Goal: Task Accomplishment & Management: Manage account settings

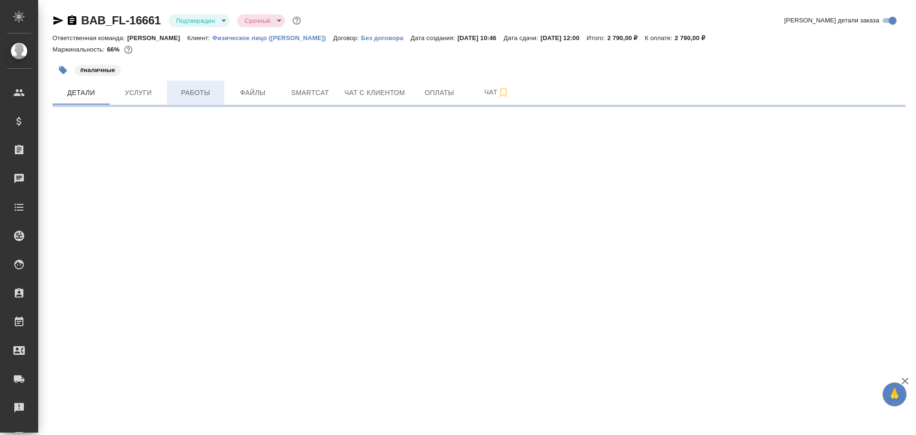
select select "RU"
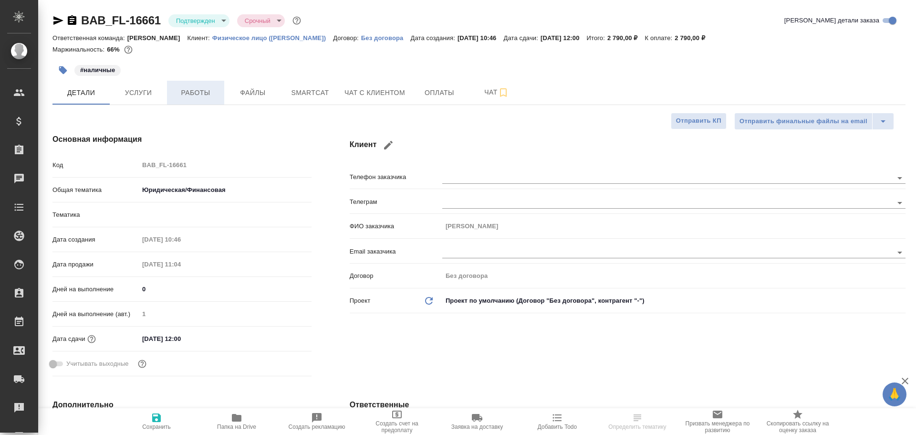
type textarea "x"
type input "Бабушкинская"
click at [185, 92] on span "Работы" at bounding box center [196, 93] width 46 height 12
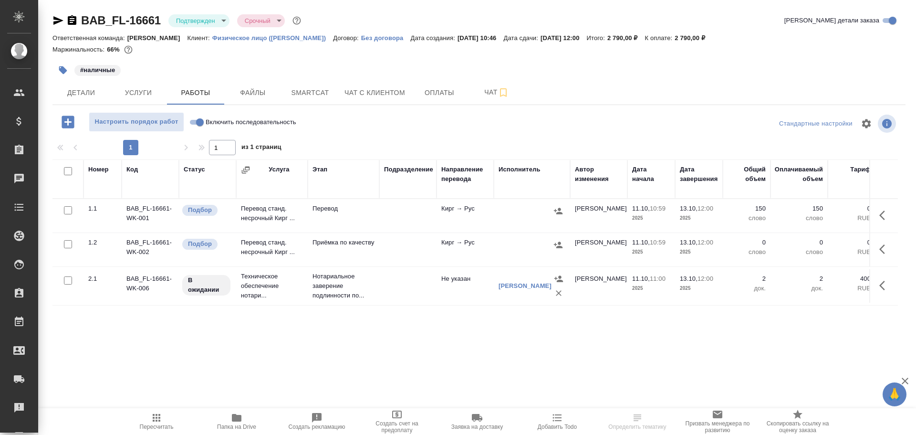
click at [325, 215] on td "Перевод" at bounding box center [344, 215] width 72 height 33
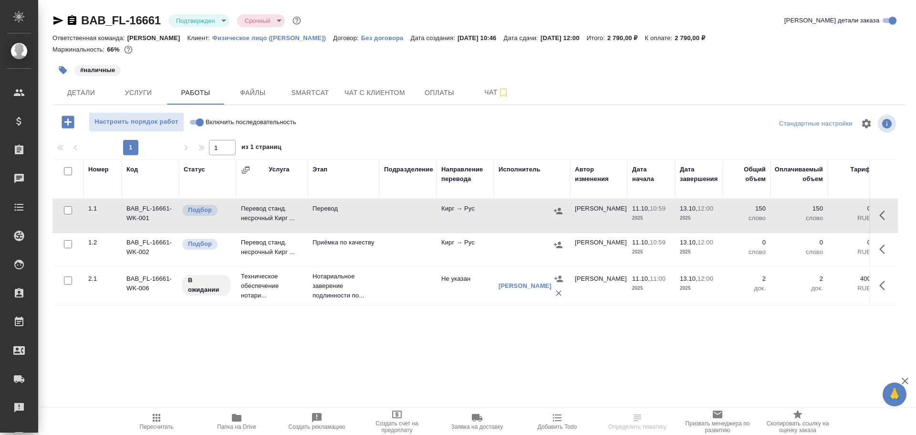
click at [325, 215] on td "Перевод" at bounding box center [344, 215] width 72 height 33
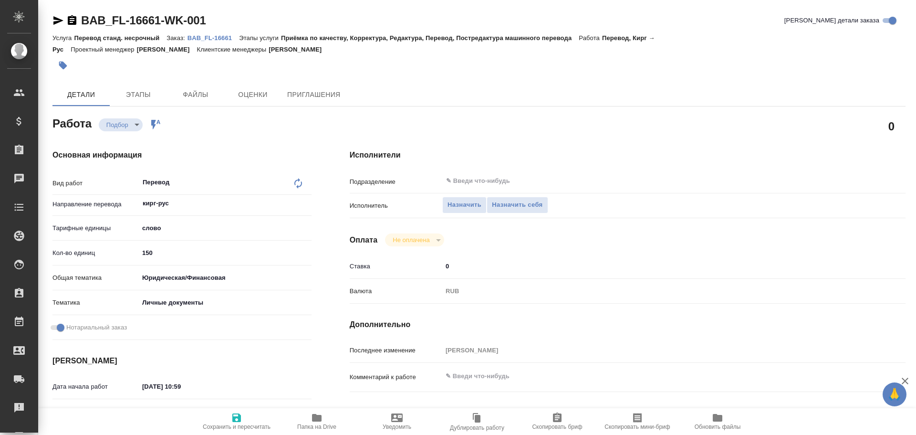
type textarea "x"
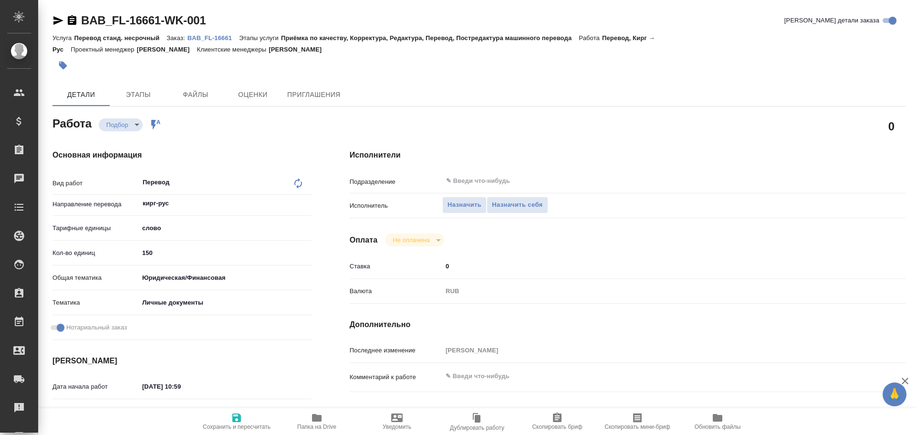
type textarea "x"
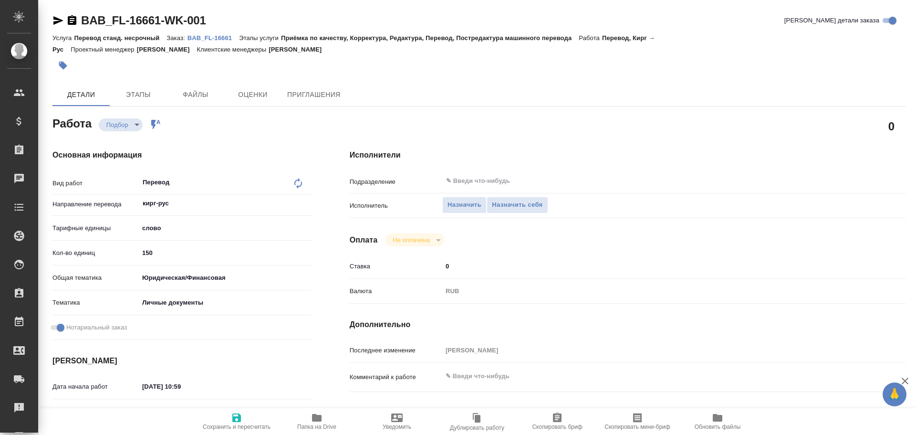
scroll to position [379, 0]
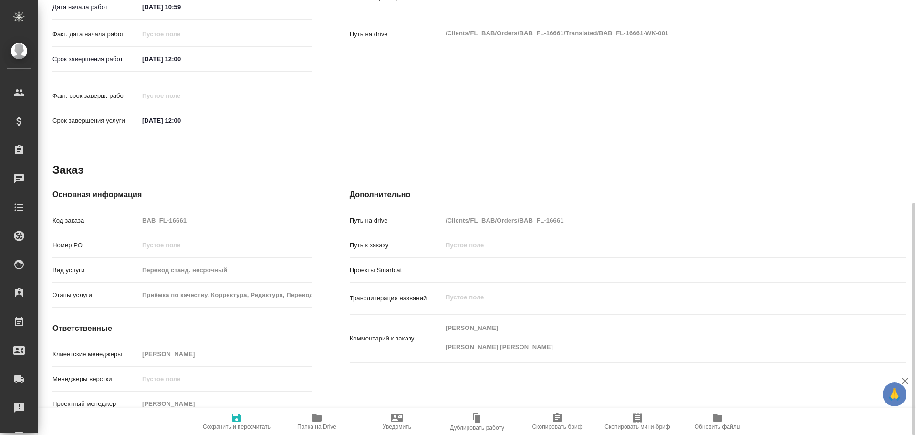
type textarea "x"
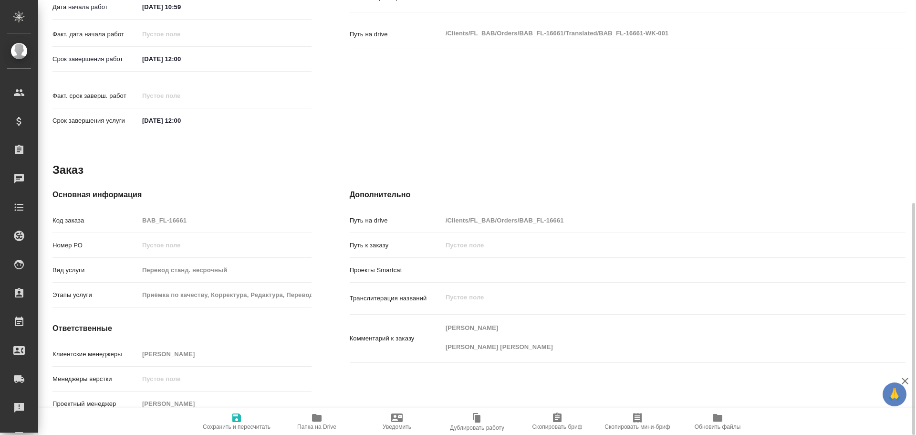
type textarea "x"
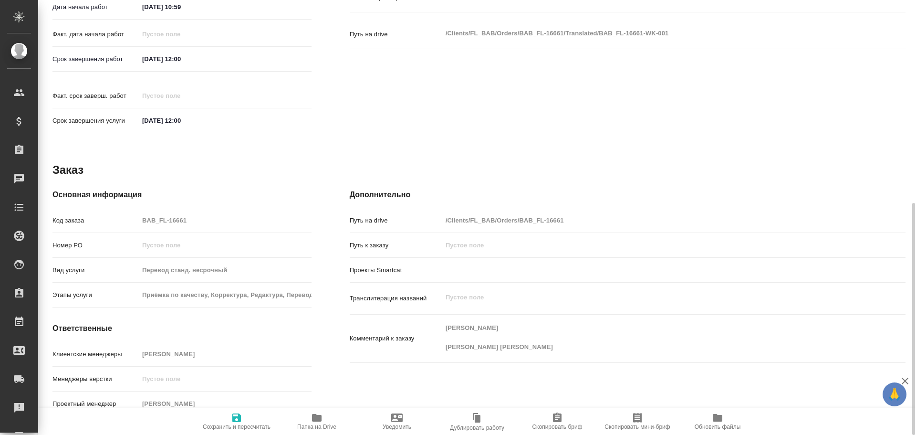
type textarea "x"
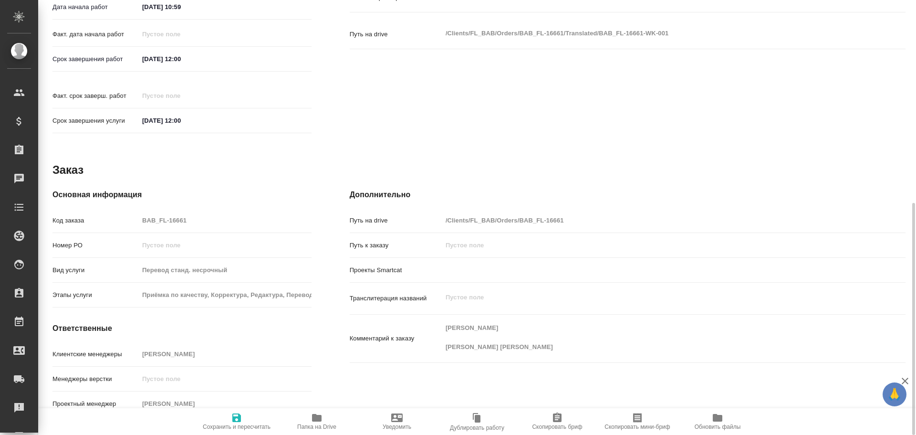
click at [317, 418] on icon "button" at bounding box center [317, 418] width 10 height 8
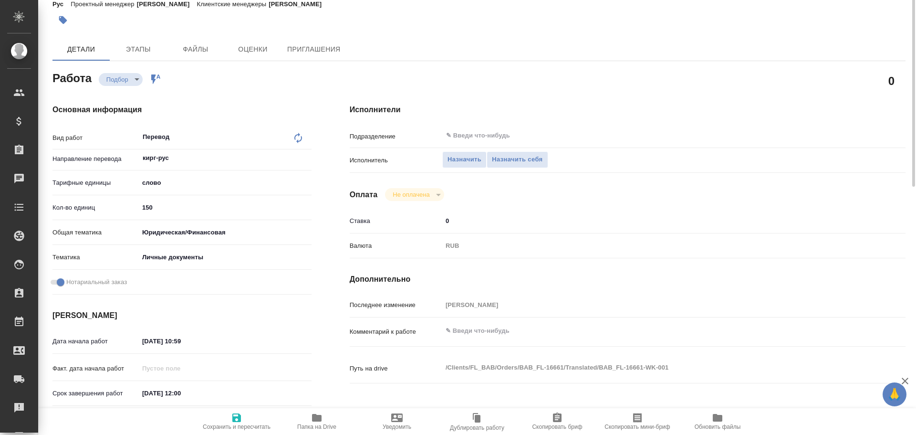
scroll to position [0, 0]
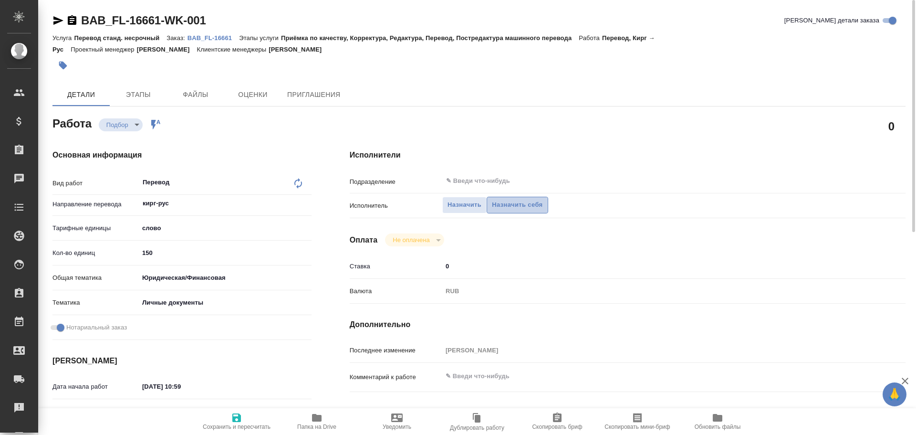
click at [520, 201] on span "Назначить себя" at bounding box center [517, 204] width 51 height 11
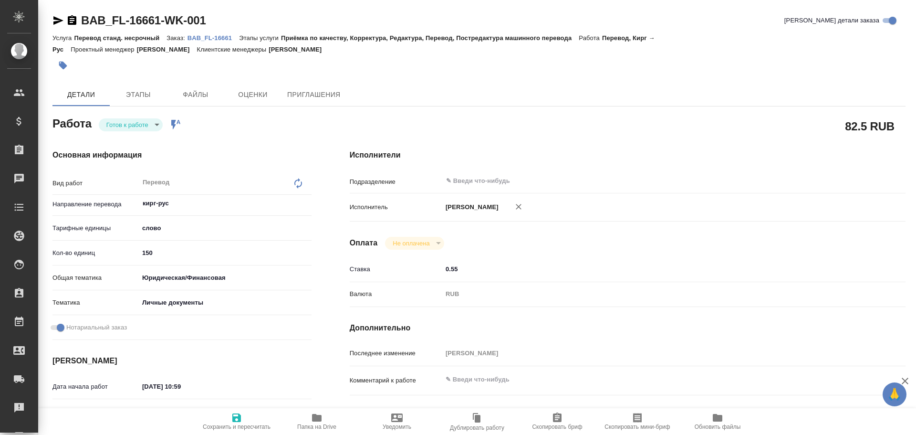
type textarea "x"
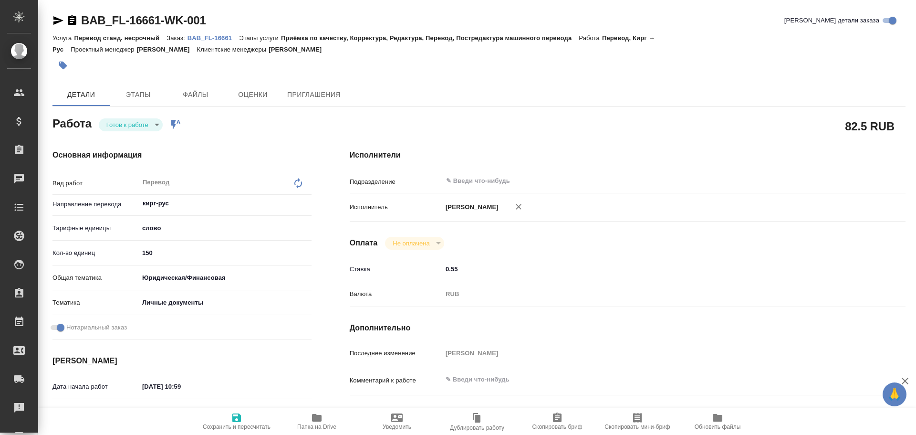
type textarea "x"
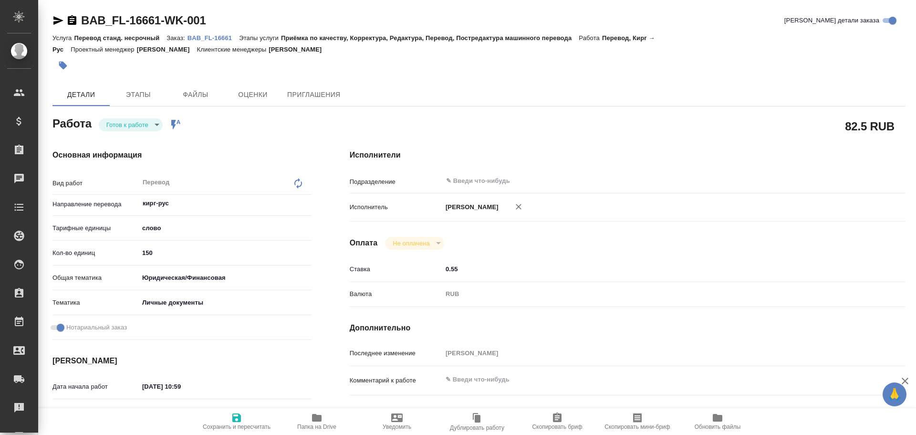
type textarea "x"
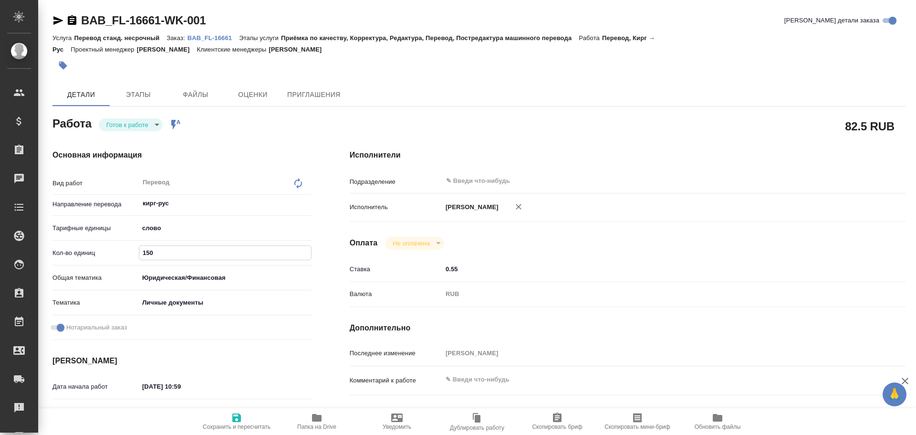
click at [149, 253] on input "150" at bounding box center [225, 253] width 172 height 14
type textarea "x"
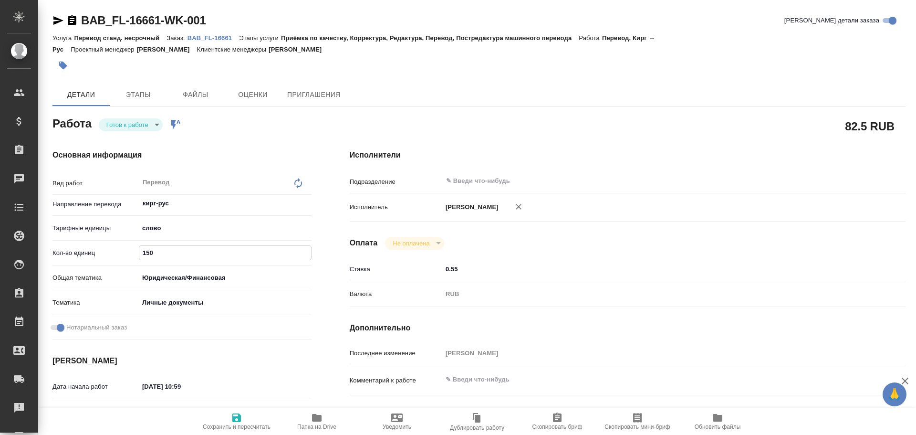
type textarea "x"
type input "2"
type textarea "x"
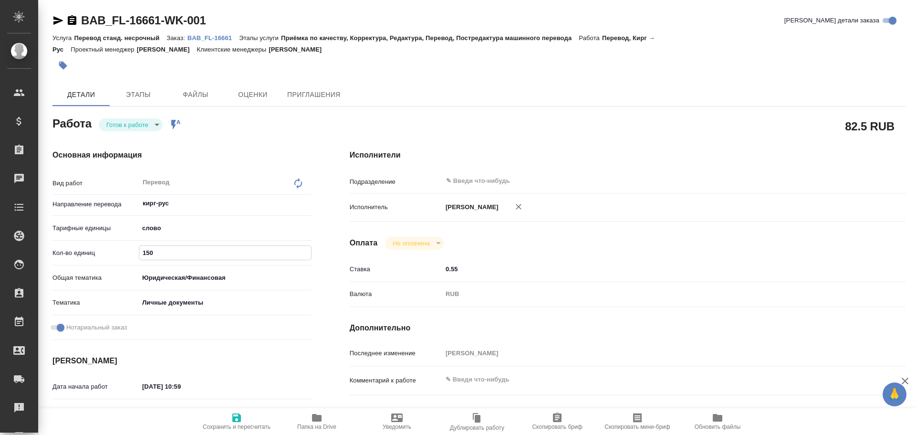
type textarea "x"
type input "20"
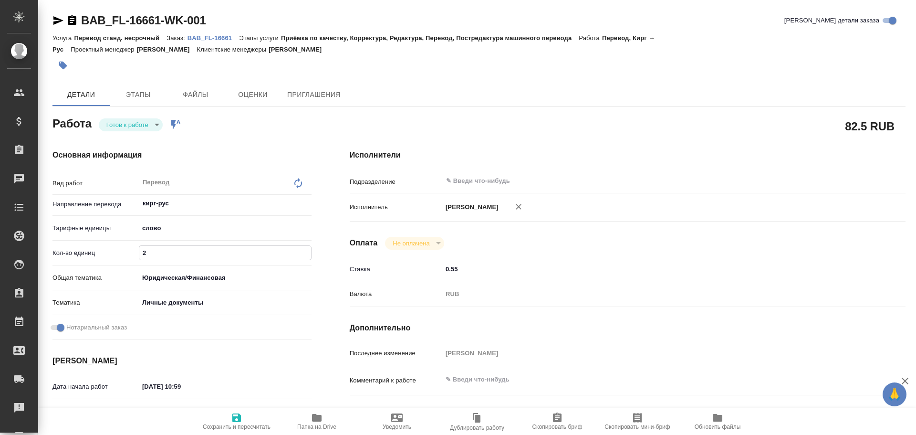
type textarea "x"
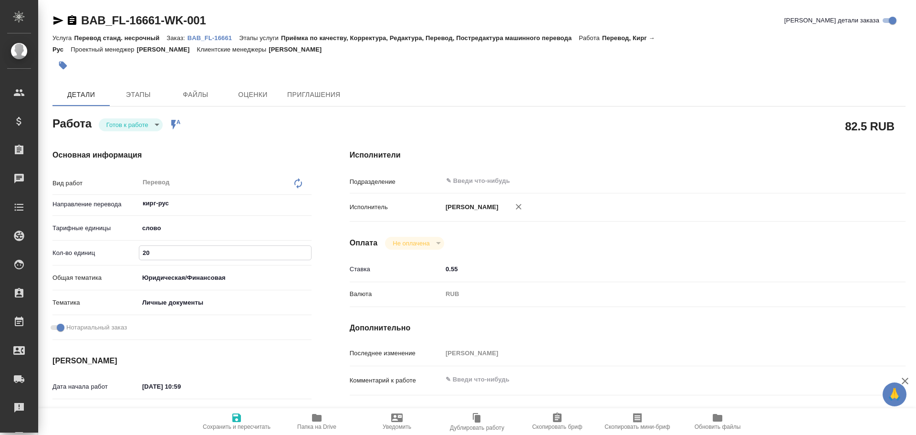
type input "200"
type textarea "x"
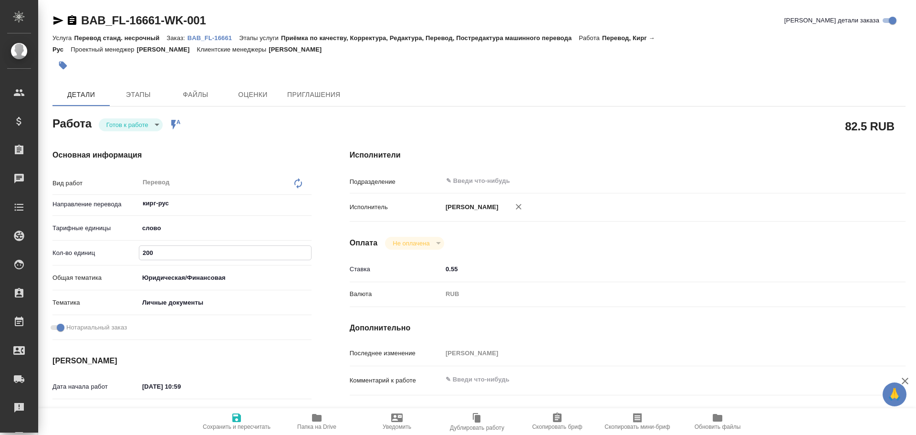
type textarea "x"
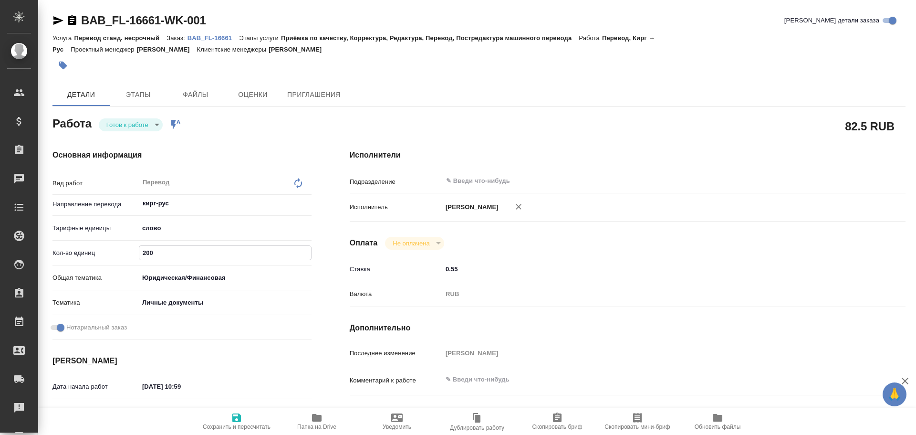
type input "200"
click at [320, 423] on span "Папка на Drive" at bounding box center [316, 426] width 39 height 7
click at [122, 130] on body "🙏 .cls-1 fill:#fff; AWATERA Gusev Alexandr Клиенты Спецификации Заказы 0 Чаты T…" at bounding box center [458, 217] width 916 height 435
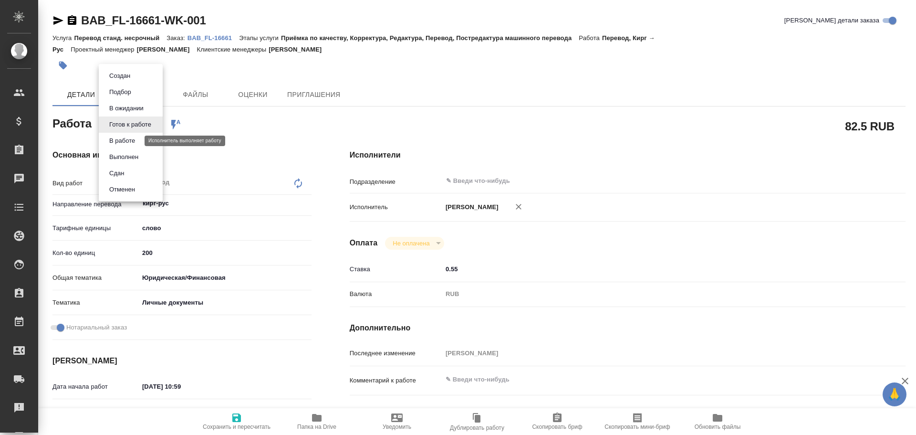
click at [122, 143] on button "В работе" at bounding box center [121, 140] width 31 height 10
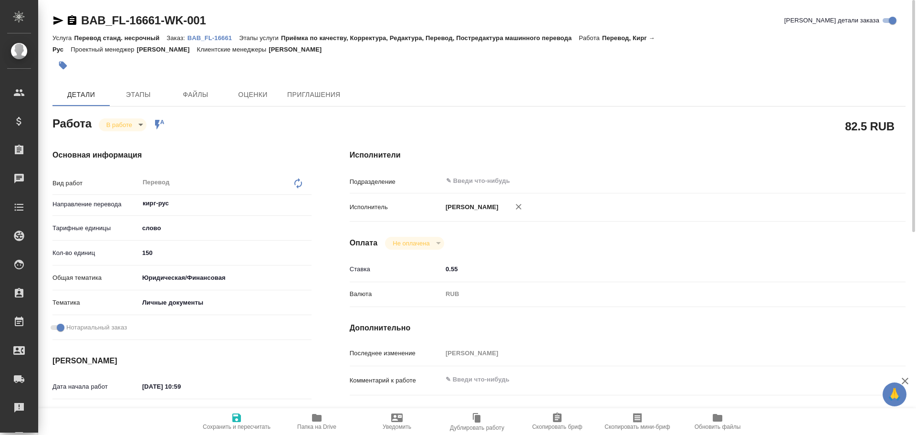
type textarea "x"
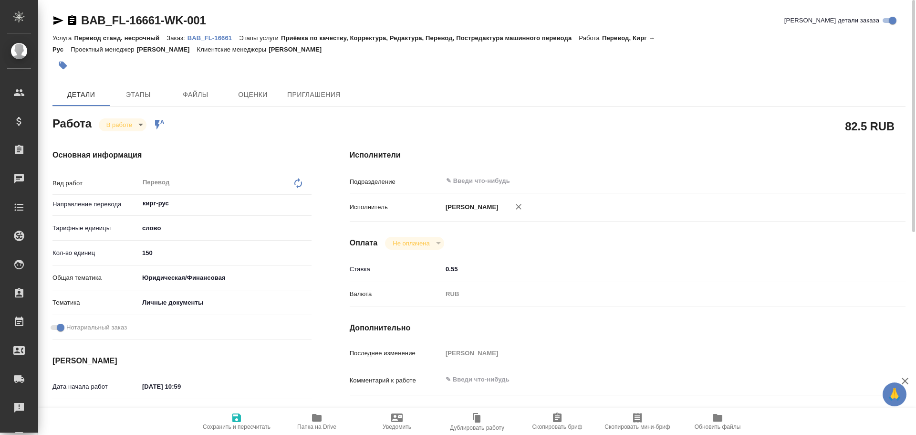
type textarea "x"
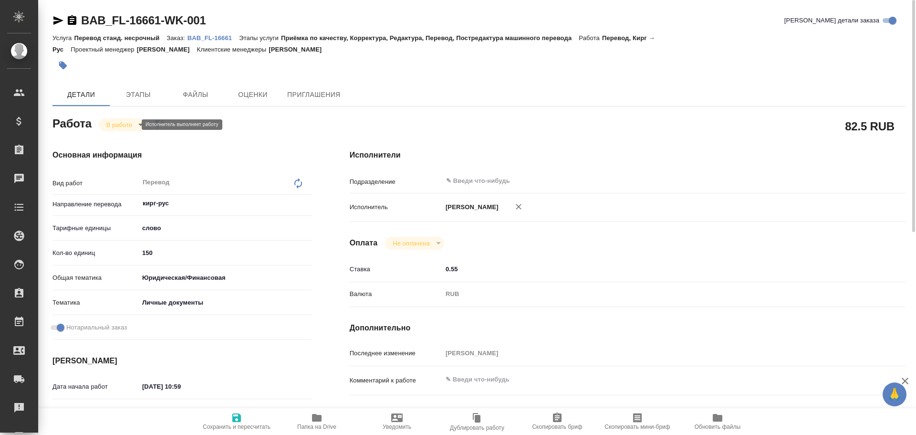
click at [110, 126] on body "🙏 .cls-1 fill:#fff; AWATERA Gusev Alexandr Клиенты Спецификации Заказы 0 Чаты T…" at bounding box center [458, 217] width 916 height 435
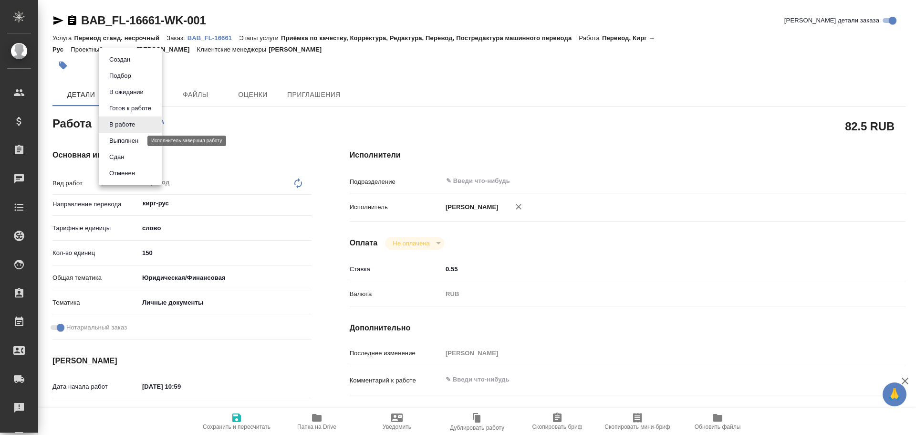
type textarea "x"
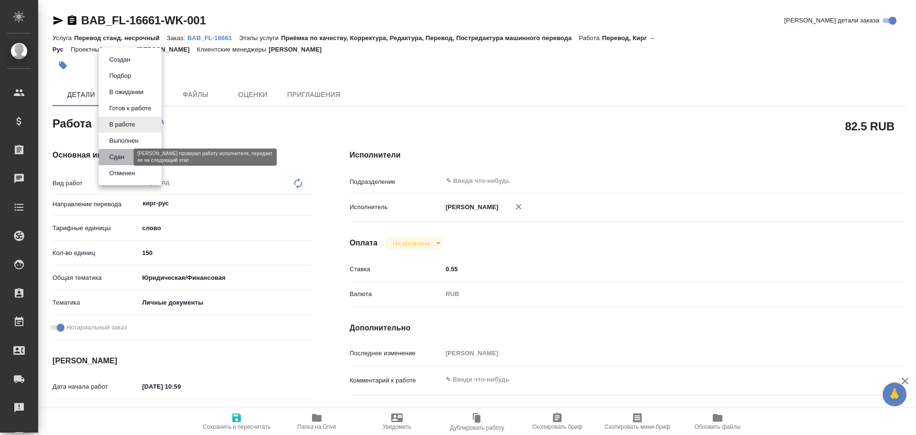
click at [113, 155] on button "Сдан" at bounding box center [116, 157] width 21 height 10
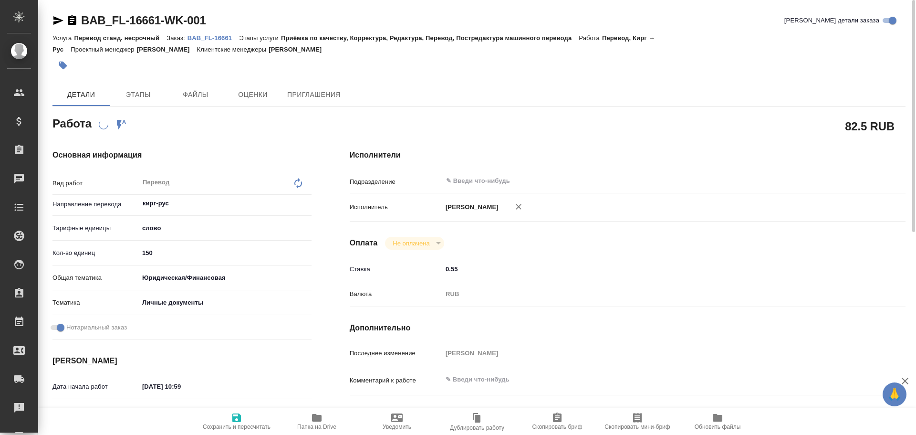
scroll to position [286, 0]
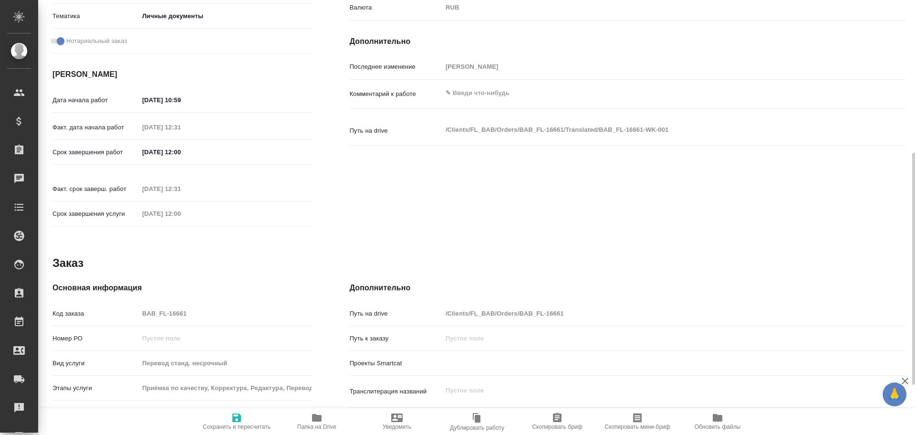
type textarea "x"
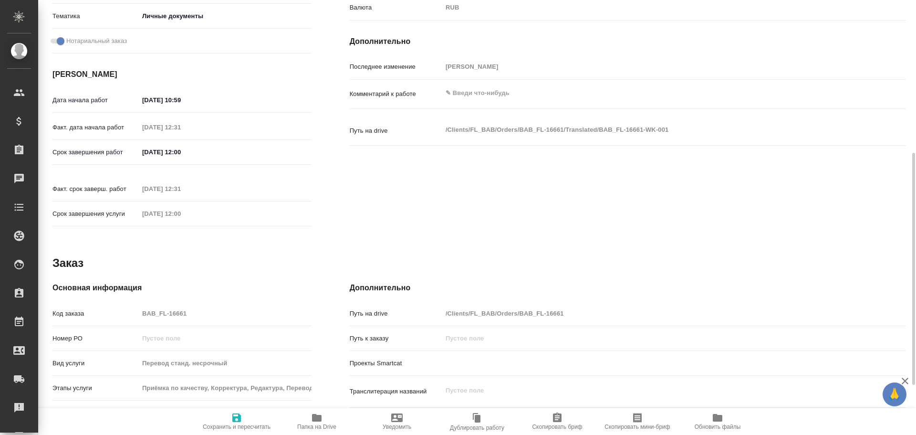
type textarea "x"
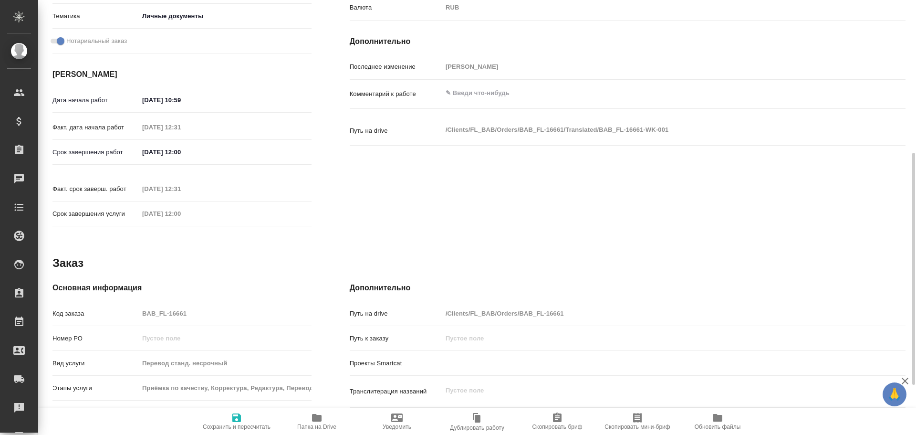
click at [101, 305] on div "Код заказа BAB_FL-16661" at bounding box center [181, 313] width 259 height 17
type textarea "x"
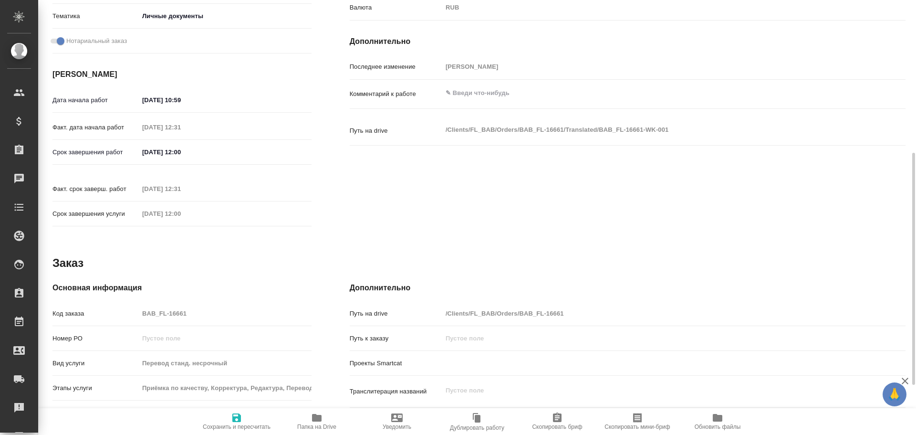
type textarea "x"
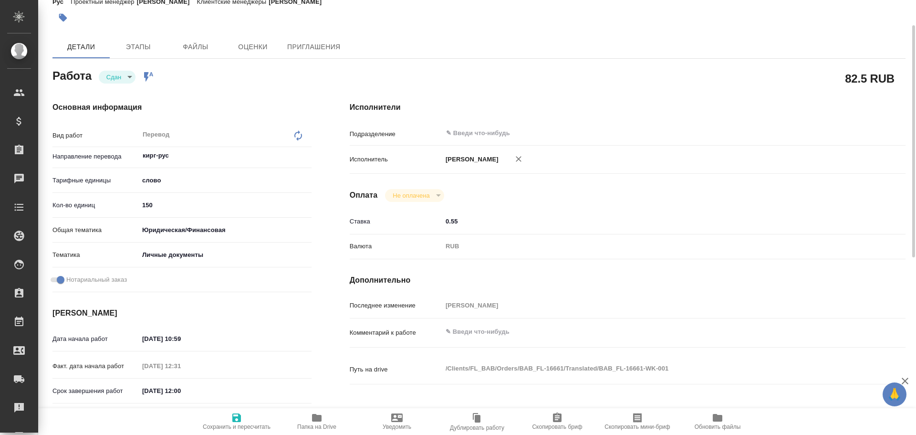
scroll to position [0, 0]
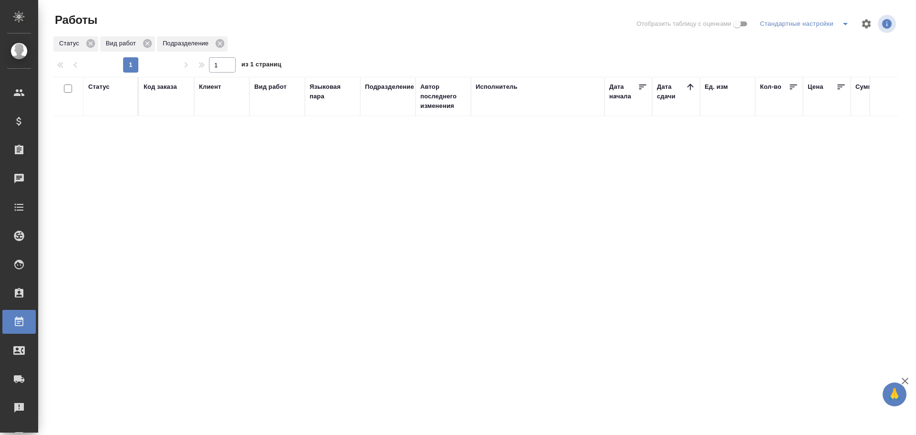
click at [103, 90] on div "Статус" at bounding box center [98, 87] width 21 height 10
click at [113, 135] on div "Подбор" at bounding box center [102, 128] width 28 height 26
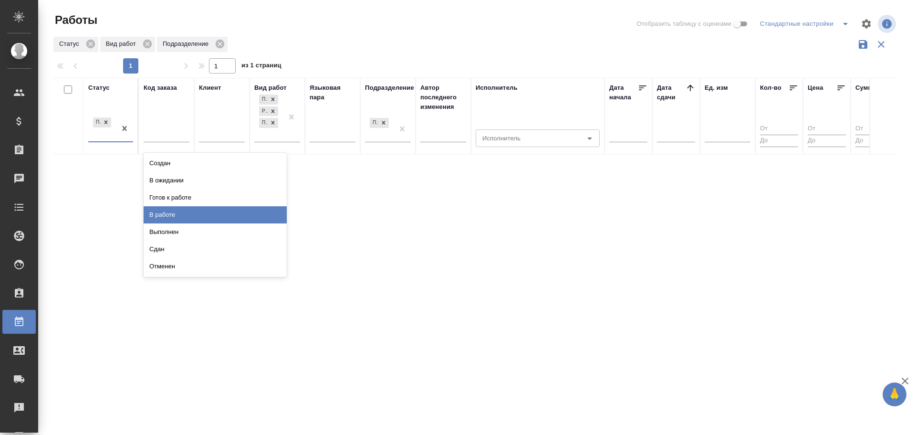
click at [155, 215] on div "В работе" at bounding box center [215, 214] width 143 height 17
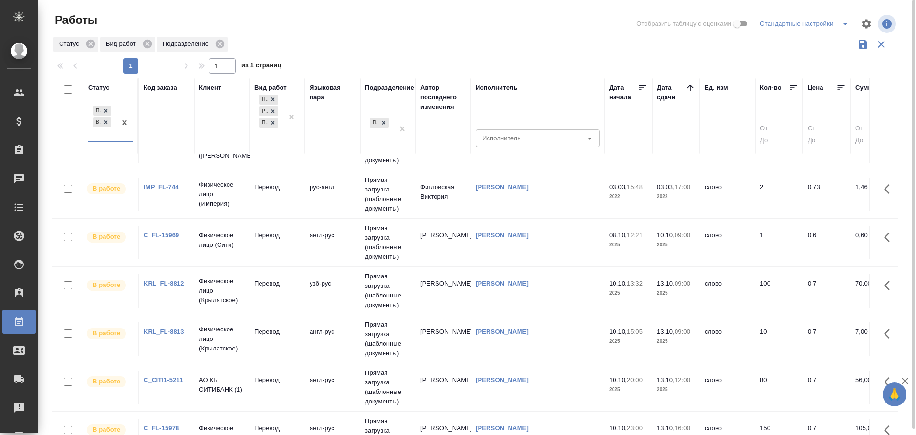
scroll to position [16, 0]
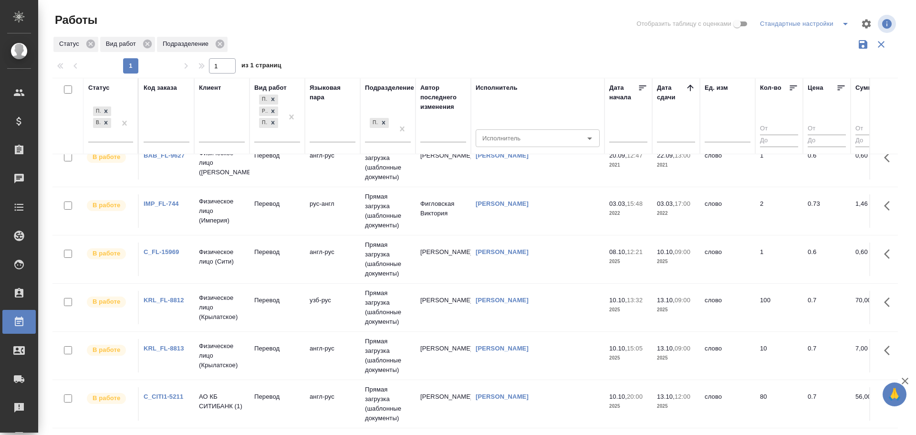
click at [218, 322] on td "Физическое лицо (Крылатское)" at bounding box center [221, 307] width 55 height 38
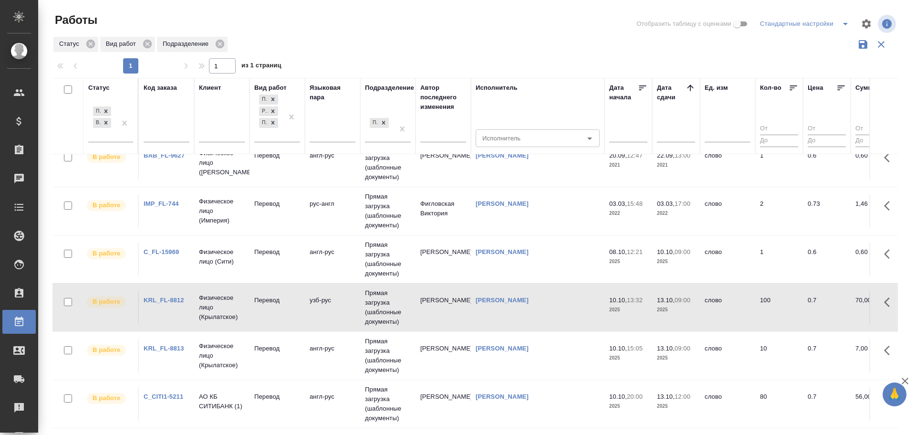
click at [218, 322] on td "Физическое лицо (Крылатское)" at bounding box center [221, 307] width 55 height 38
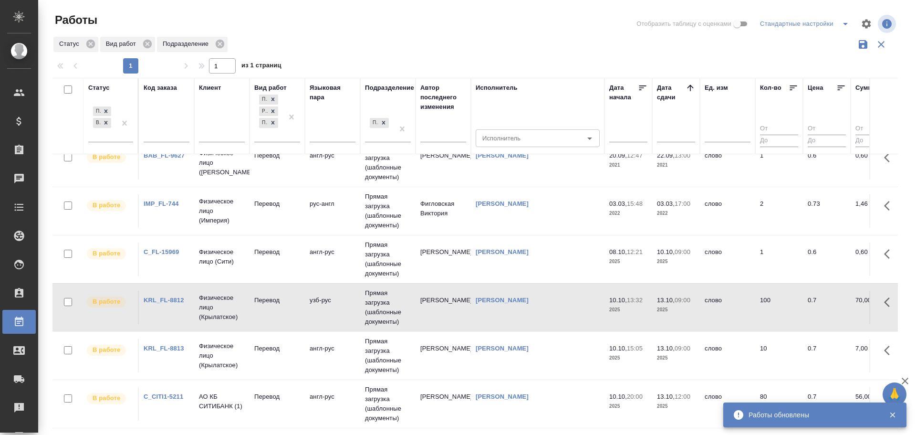
scroll to position [63, 0]
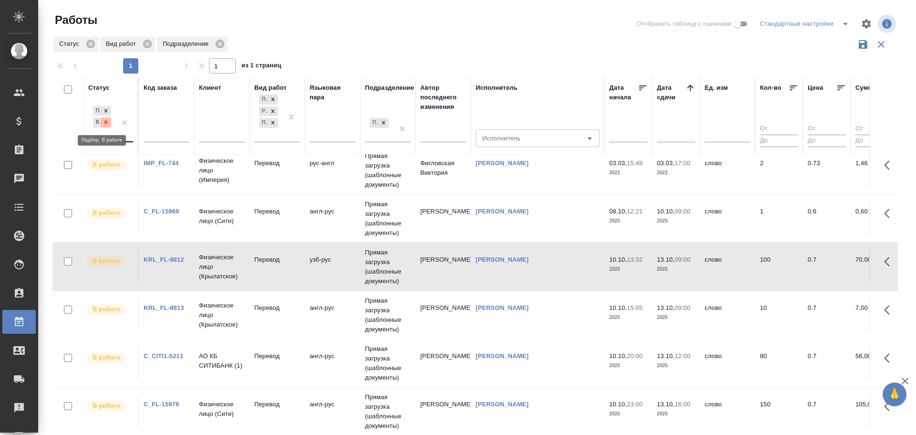
click at [108, 126] on div at bounding box center [106, 122] width 10 height 10
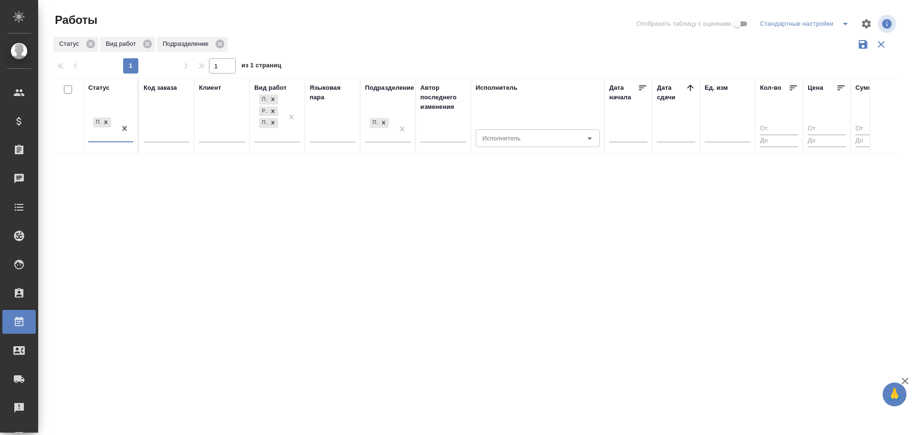
scroll to position [0, 0]
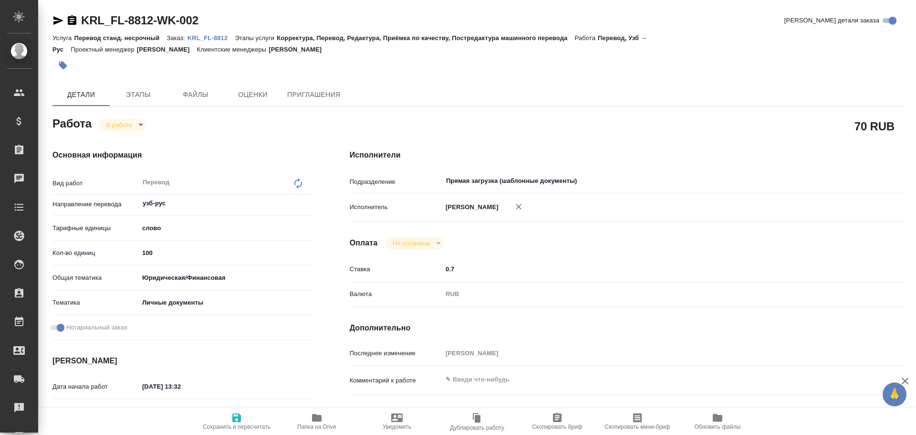
type textarea "x"
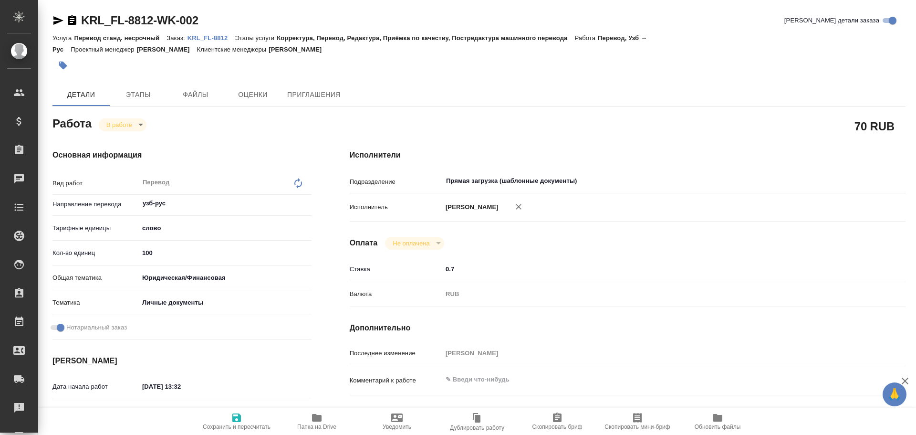
type textarea "x"
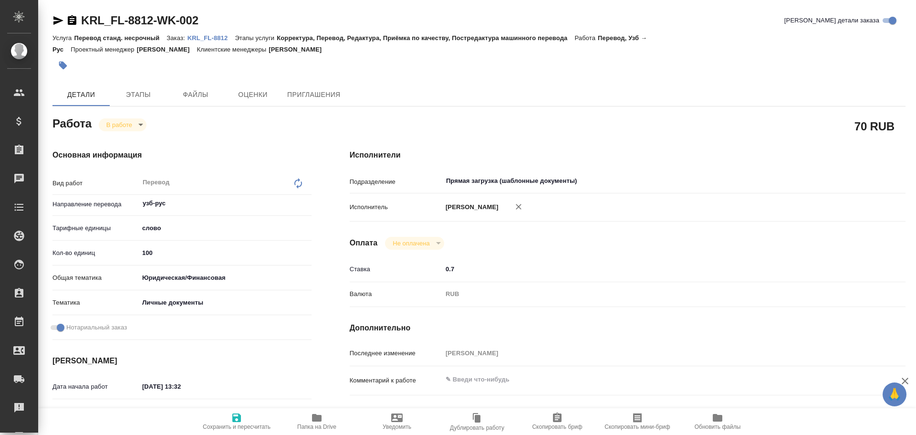
type textarea "x"
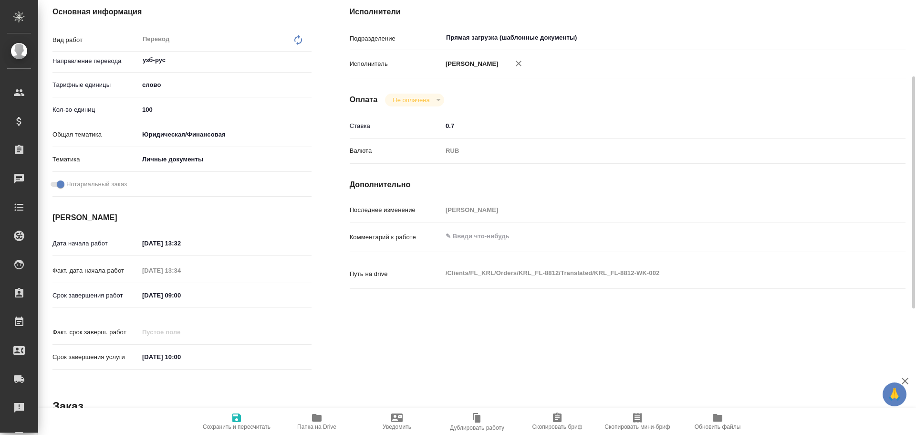
type textarea "x"
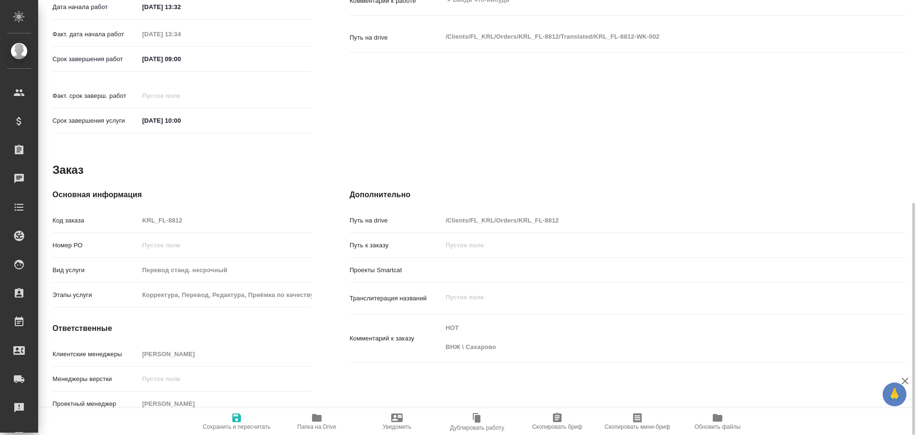
scroll to position [141, 0]
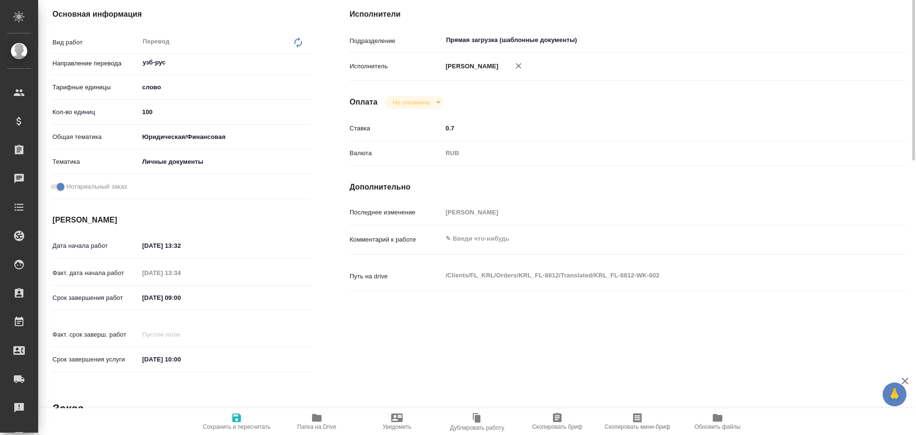
type textarea "x"
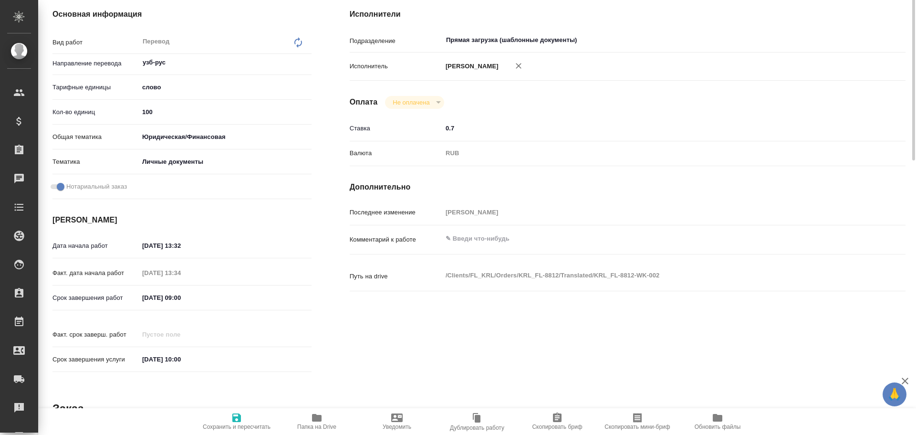
scroll to position [0, 0]
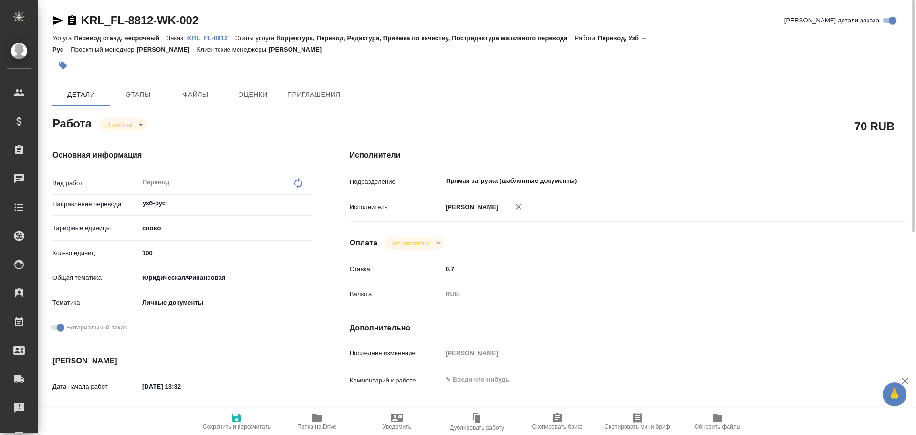
type textarea "x"
